Goal: Task Accomplishment & Management: Manage account settings

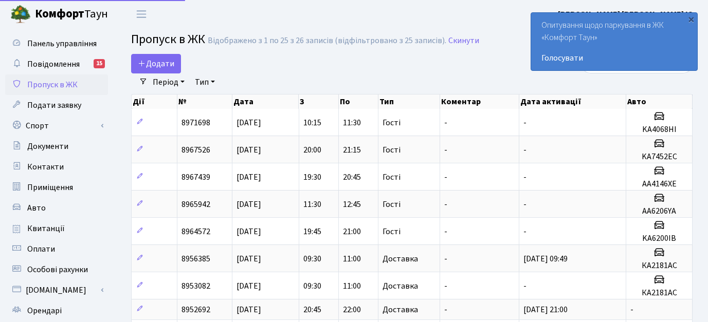
select select "25"
click at [35, 207] on span "Авто" at bounding box center [36, 207] width 18 height 11
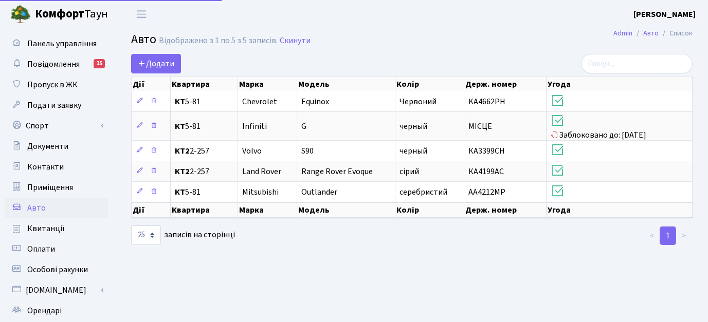
select select "25"
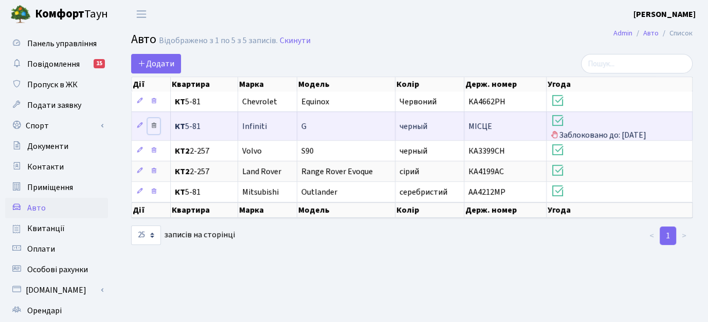
click at [154, 123] on icon at bounding box center [153, 125] width 7 height 7
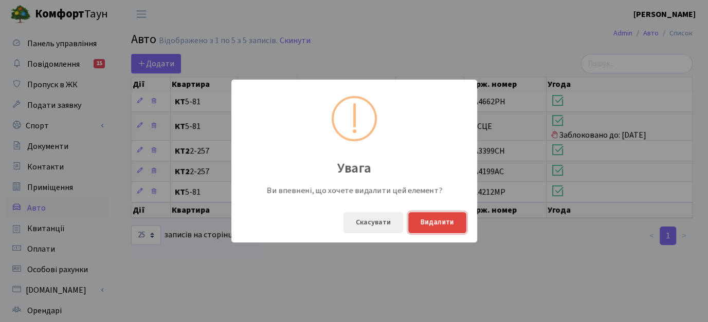
click at [426, 221] on button "Видалити" at bounding box center [437, 222] width 58 height 21
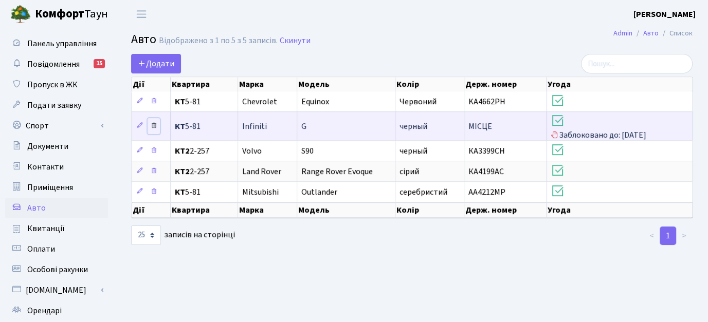
click at [152, 126] on icon at bounding box center [153, 125] width 7 height 7
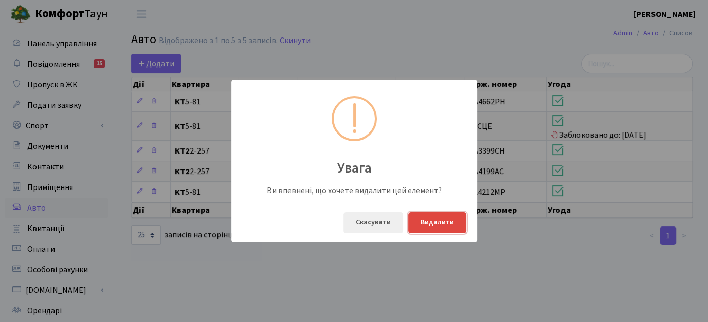
click at [437, 225] on button "Видалити" at bounding box center [437, 222] width 58 height 21
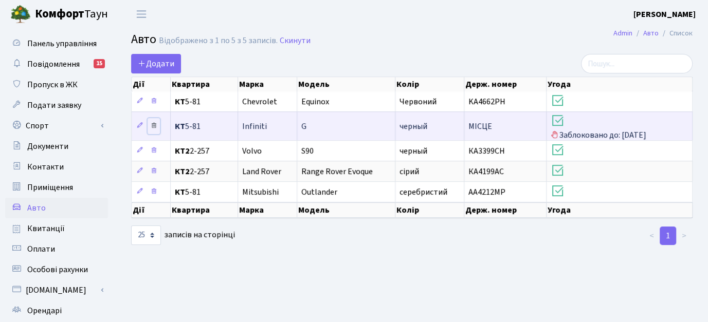
click at [155, 125] on icon at bounding box center [153, 125] width 7 height 7
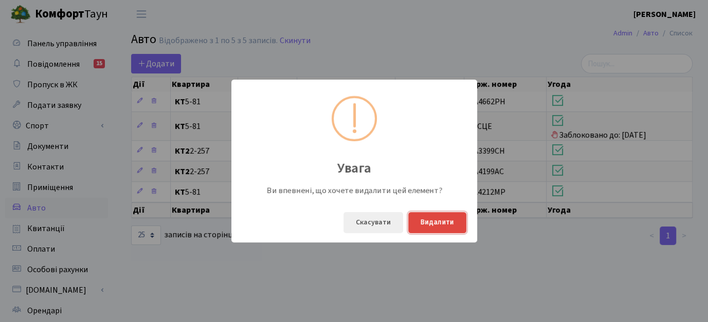
click at [443, 226] on button "Видалити" at bounding box center [437, 222] width 58 height 21
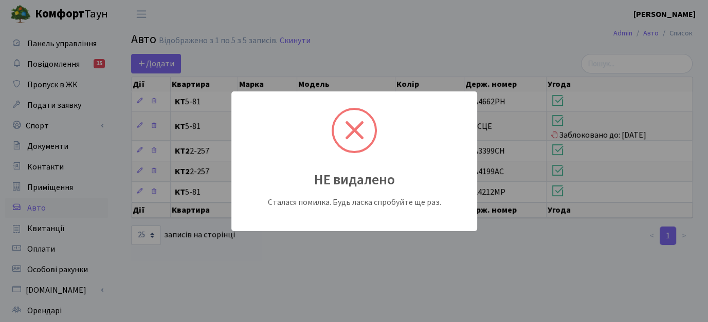
click at [356, 176] on div "НЕ видалено" at bounding box center [354, 176] width 246 height 27
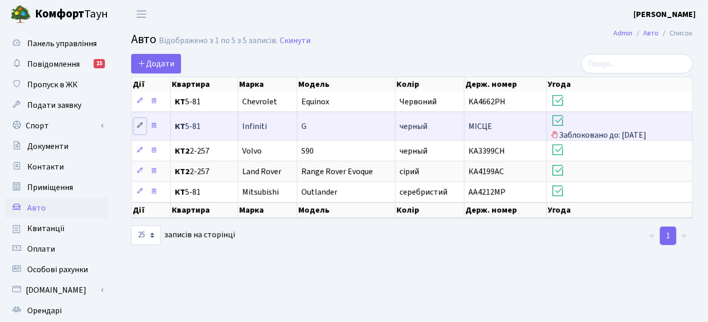
click at [138, 126] on icon at bounding box center [139, 125] width 7 height 7
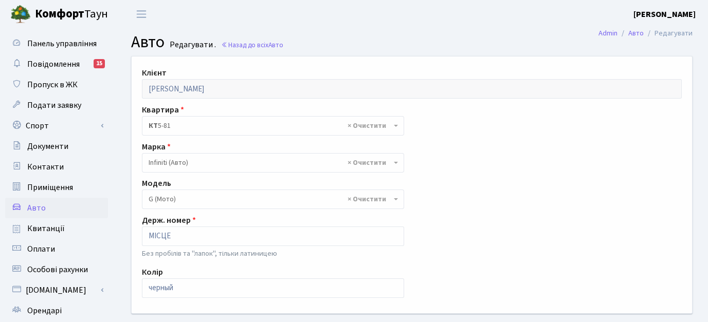
select select "237"
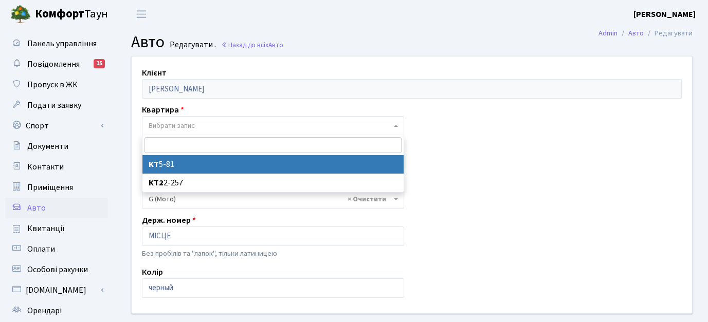
select select
click at [442, 152] on div "Клієнт Стулов Євгеній Юрійович Квартира - <b>КТ</b>&nbsp;&nbsp;&nbsp;&nbsp;5-81…" at bounding box center [412, 185] width 576 height 256
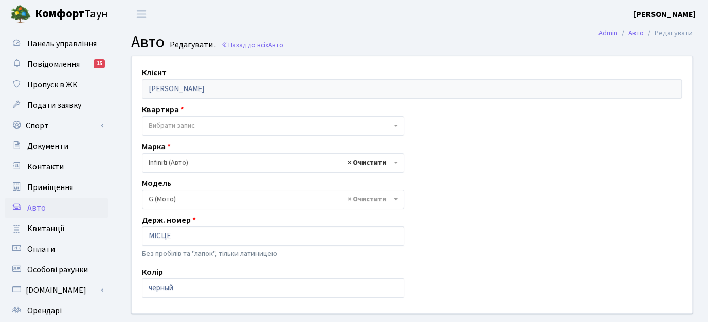
select select
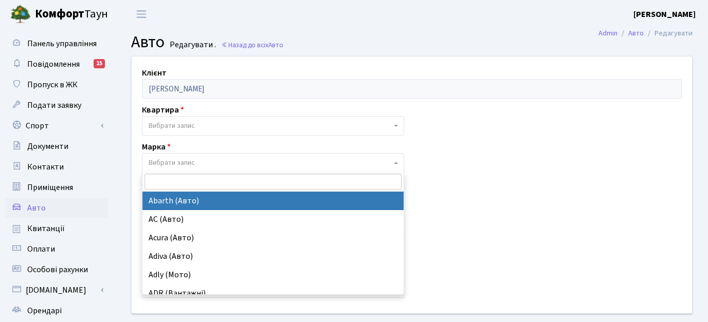
click at [508, 184] on div "Клієнт Стулов Євгеній Юрійович Квартира - <b>КТ</b>&nbsp;&nbsp;&nbsp;&nbsp;5-81…" at bounding box center [412, 185] width 576 height 256
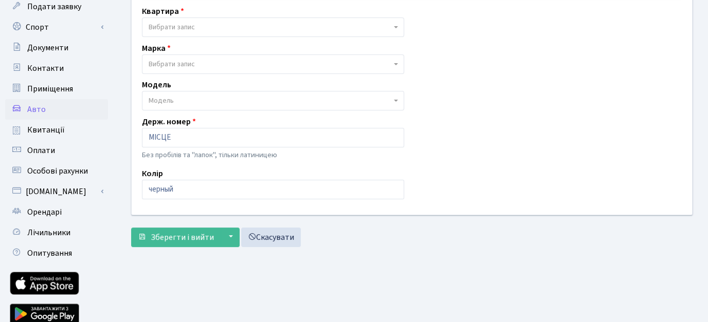
scroll to position [103, 0]
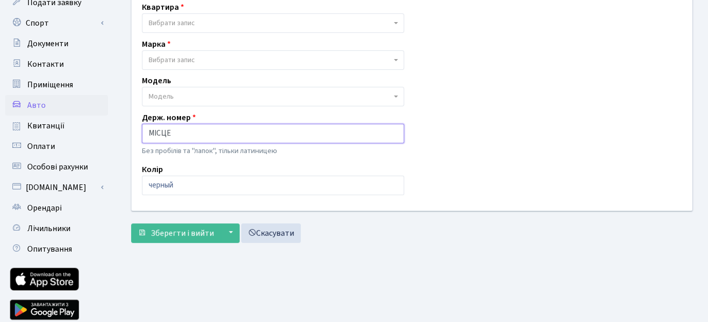
click at [379, 135] on input "МІСЦЕ" at bounding box center [273, 134] width 262 height 20
type input "М"
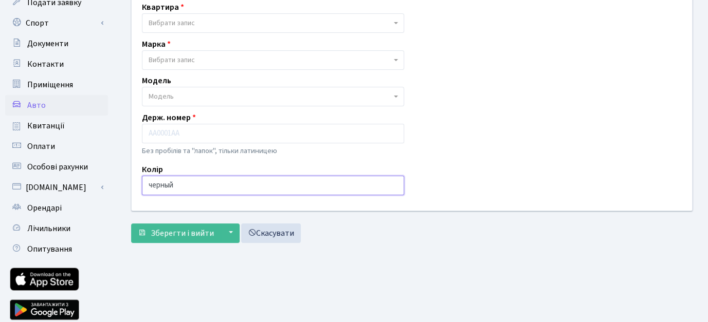
click at [243, 189] on input "черный" at bounding box center [273, 186] width 262 height 20
type input "ч"
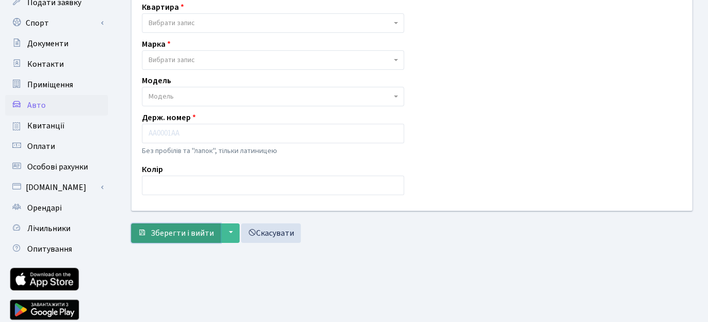
click at [180, 234] on span "Зберегти і вийти" at bounding box center [182, 233] width 63 height 11
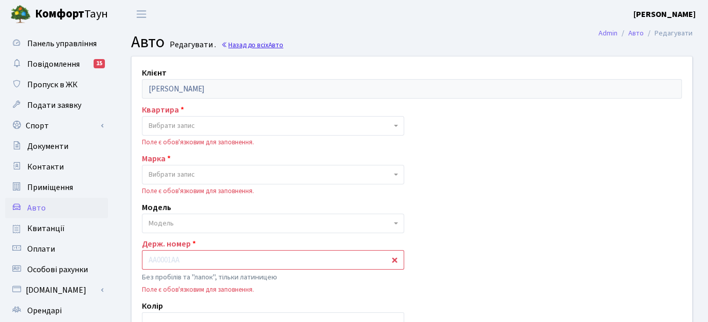
click at [264, 48] on link "Назад до всіх Авто" at bounding box center [252, 45] width 62 height 10
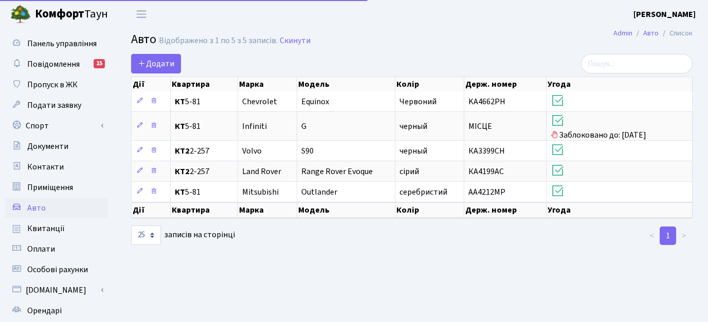
select select "25"
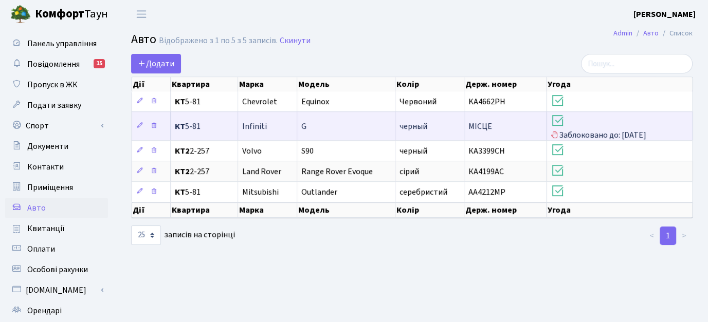
click at [558, 132] on span "Заблоковано до: 12.09.2025" at bounding box center [618, 127] width 137 height 28
click at [559, 122] on icon at bounding box center [557, 121] width 14 height 14
click at [154, 125] on icon at bounding box center [153, 125] width 7 height 7
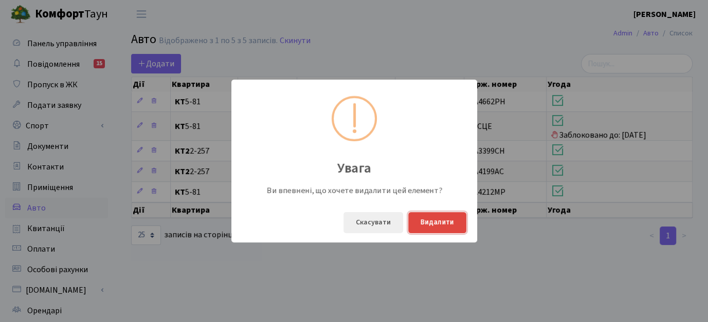
click at [445, 221] on button "Видалити" at bounding box center [437, 222] width 58 height 21
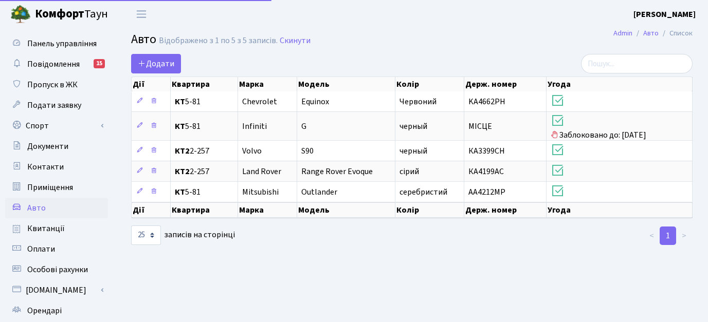
select select "25"
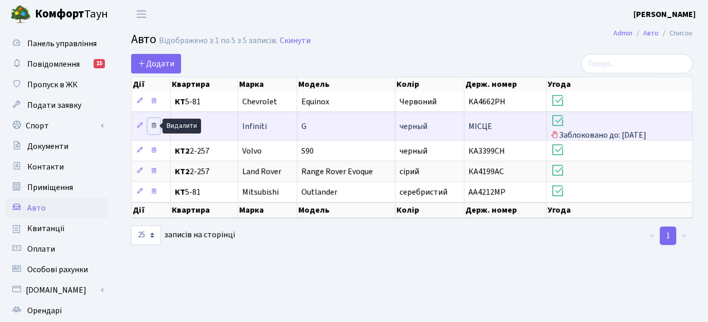
click at [154, 125] on icon at bounding box center [153, 125] width 7 height 7
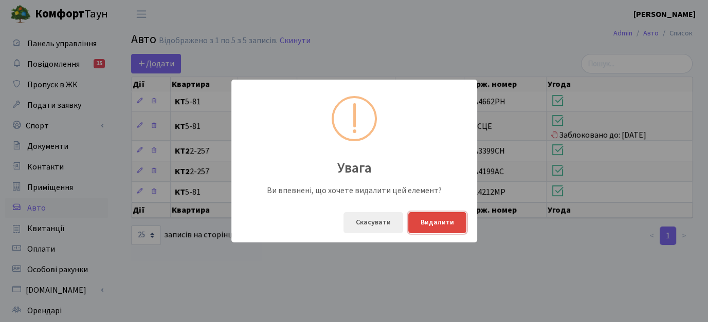
click at [429, 220] on button "Видалити" at bounding box center [437, 222] width 58 height 21
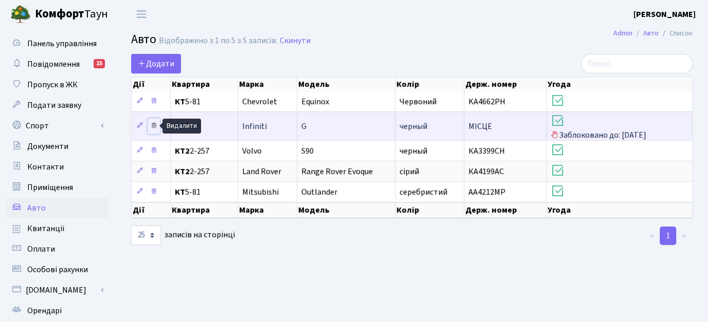
click at [153, 125] on icon at bounding box center [153, 125] width 7 height 7
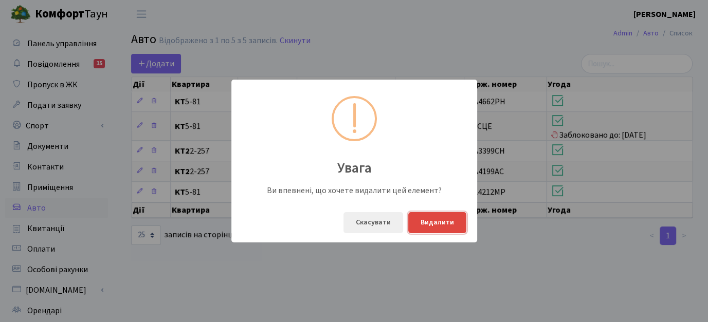
click at [431, 221] on button "Видалити" at bounding box center [437, 222] width 58 height 21
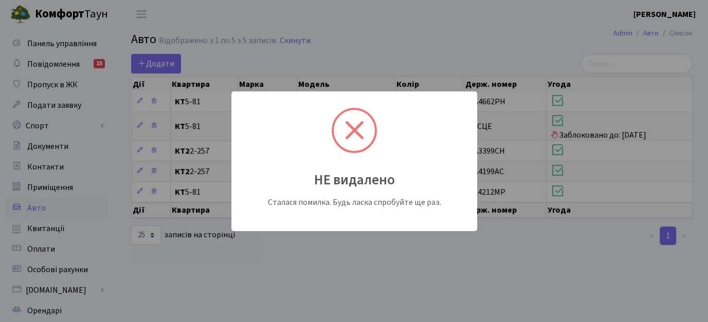
click at [401, 162] on div "НЕ видалено Сталася помилка. Будь ласка спробуйте ще раз." at bounding box center [354, 161] width 246 height 140
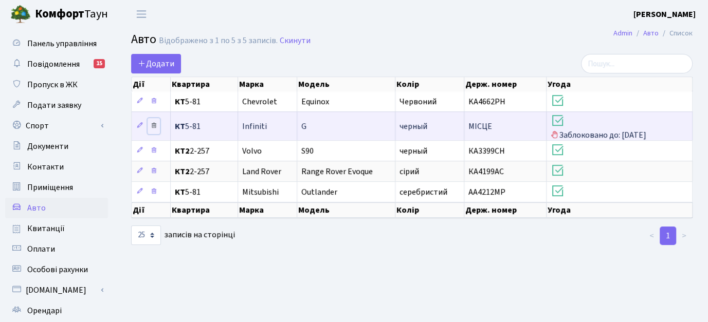
click at [151, 126] on icon at bounding box center [153, 125] width 7 height 7
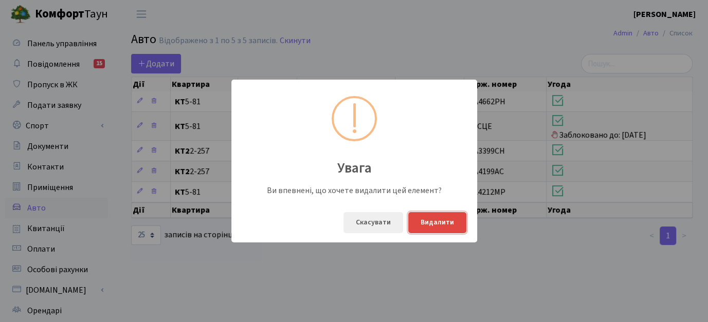
click at [445, 219] on button "Видалити" at bounding box center [437, 222] width 58 height 21
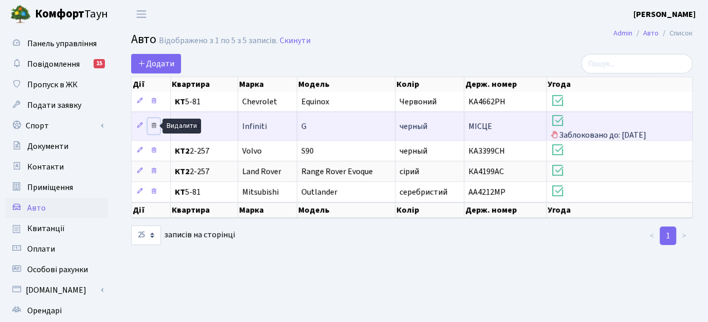
click at [157, 123] on icon at bounding box center [153, 125] width 7 height 7
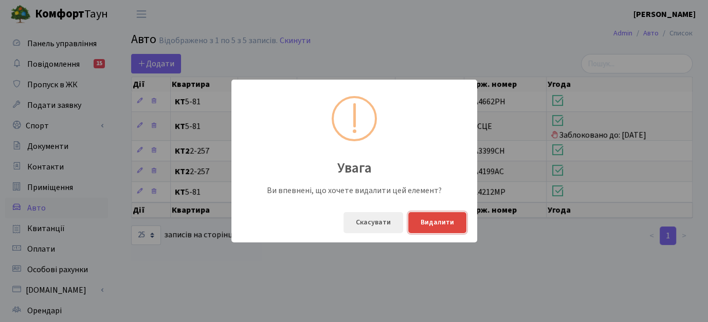
click at [429, 219] on button "Видалити" at bounding box center [437, 222] width 58 height 21
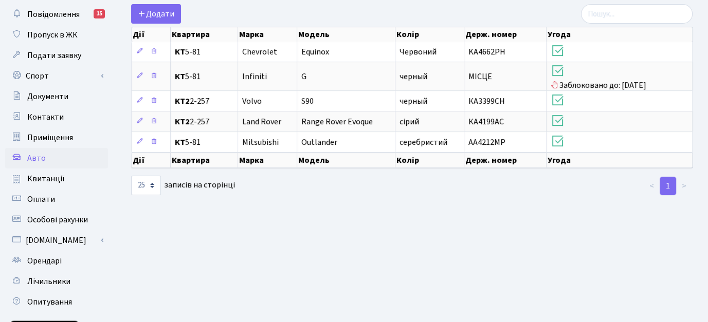
scroll to position [51, 0]
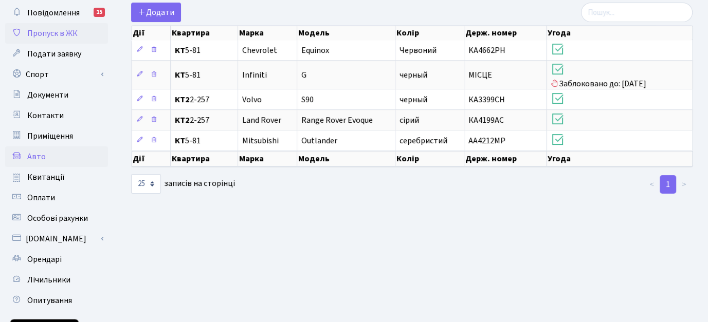
click at [47, 34] on span "Пропуск в ЖК" at bounding box center [52, 33] width 50 height 11
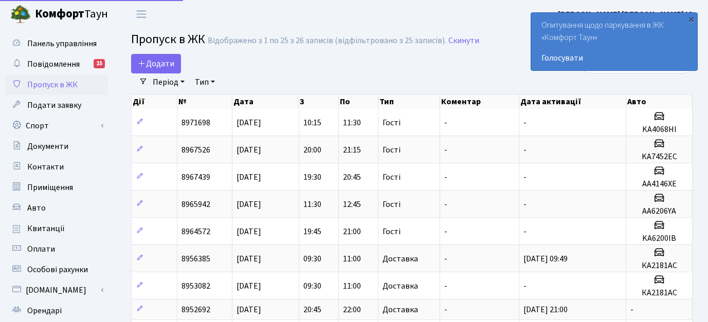
select select "25"
click at [689, 19] on div "×" at bounding box center [691, 19] width 10 height 10
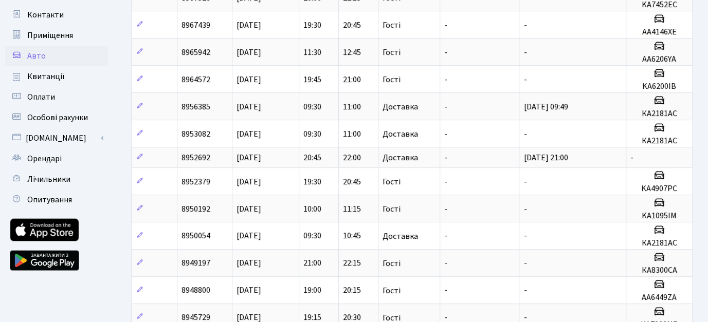
scroll to position [154, 0]
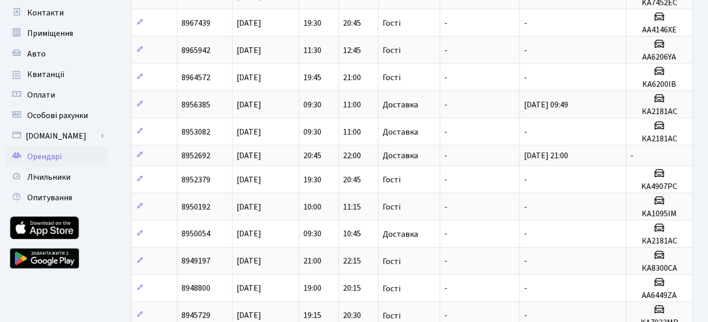
click at [54, 156] on span "Орендарі" at bounding box center [44, 156] width 34 height 11
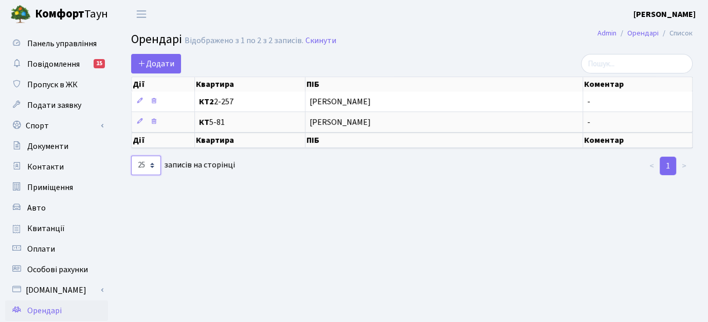
click at [154, 167] on select "10 25 50 100 250 500 1,000" at bounding box center [146, 166] width 30 height 20
select select "100"
click at [131, 156] on select "10 25 50 100 250 500 1,000" at bounding box center [146, 166] width 30 height 20
click at [609, 32] on link "Admin" at bounding box center [606, 33] width 19 height 11
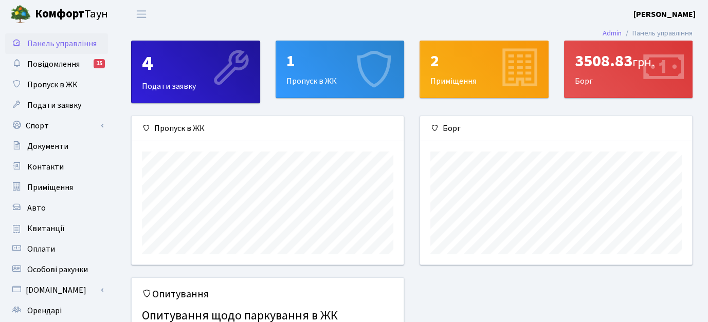
click at [321, 77] on div "1 Пропуск в ЖК" at bounding box center [340, 69] width 128 height 57
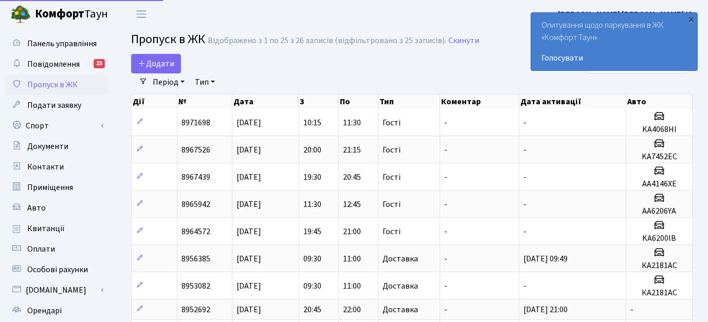
select select "25"
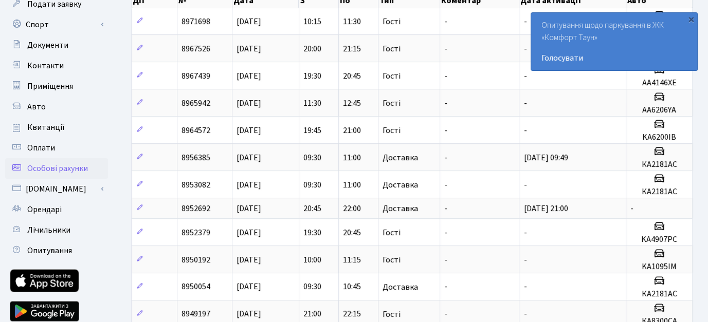
scroll to position [103, 0]
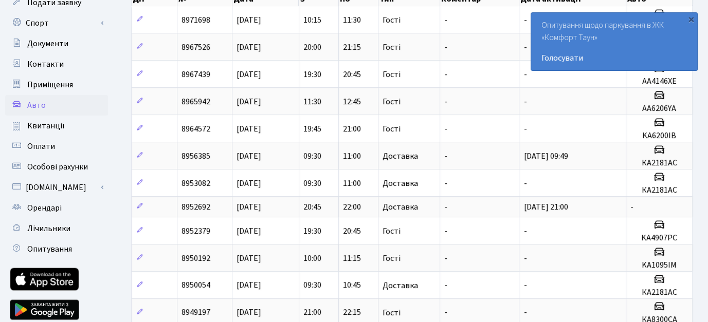
click at [43, 103] on span "Авто" at bounding box center [36, 105] width 18 height 11
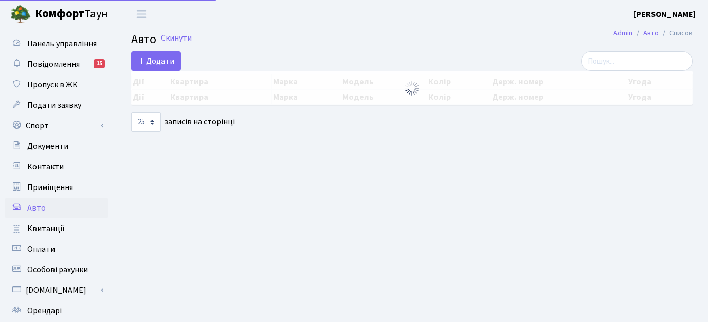
select select "25"
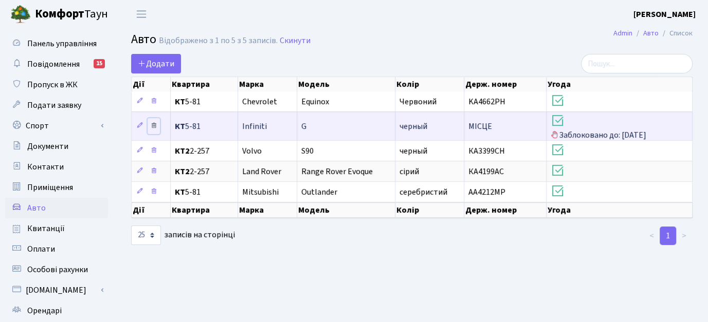
click at [152, 124] on icon at bounding box center [153, 125] width 7 height 7
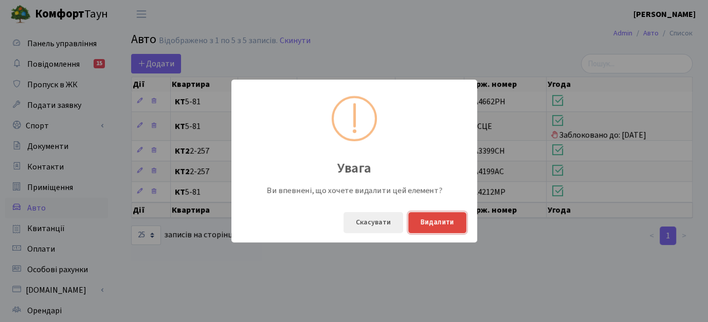
click at [435, 221] on button "Видалити" at bounding box center [437, 222] width 58 height 21
